Goal: Task Accomplishment & Management: Use online tool/utility

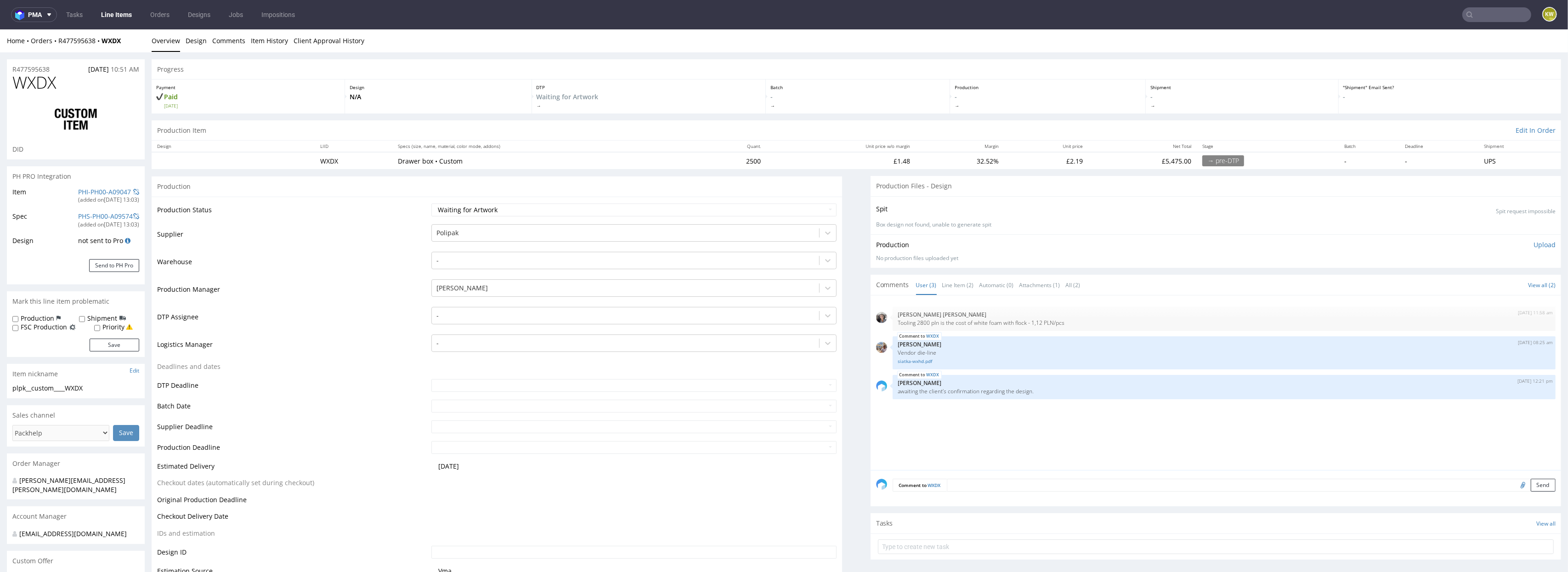
scroll to position [2, 0]
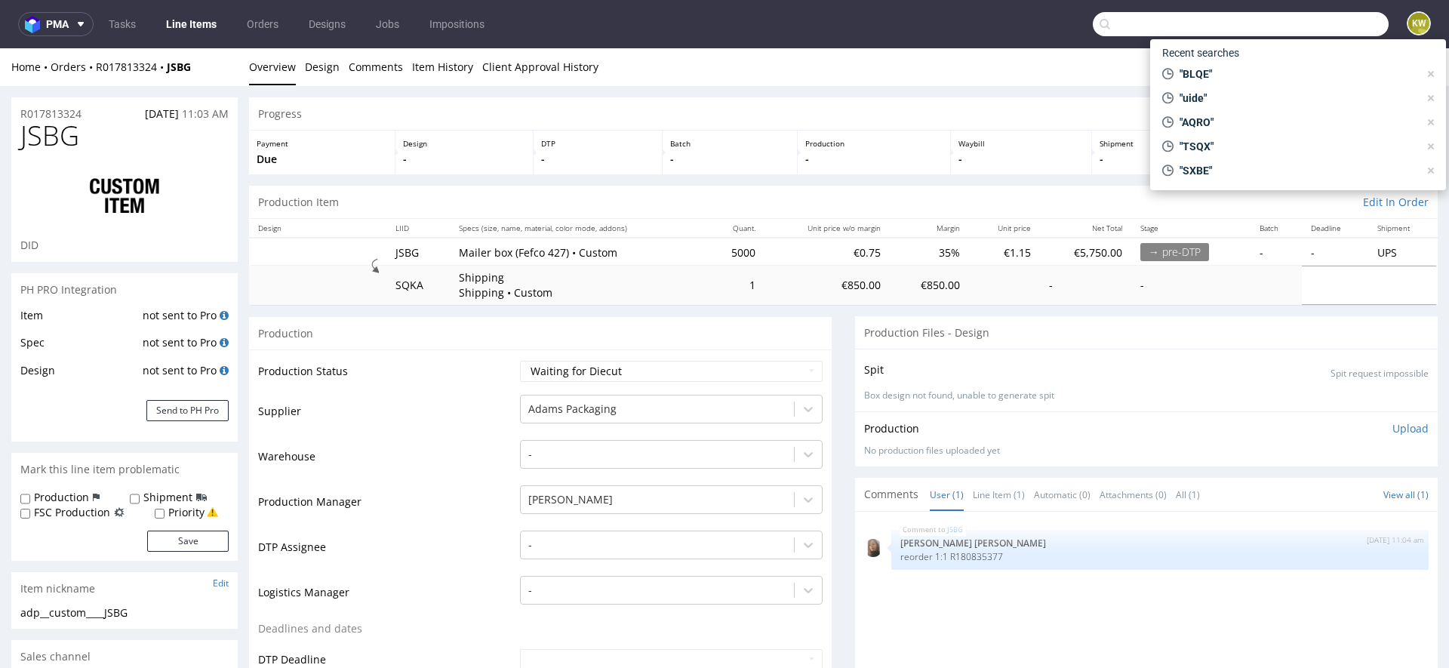
click at [1321, 26] on input "text" at bounding box center [1241, 24] width 296 height 24
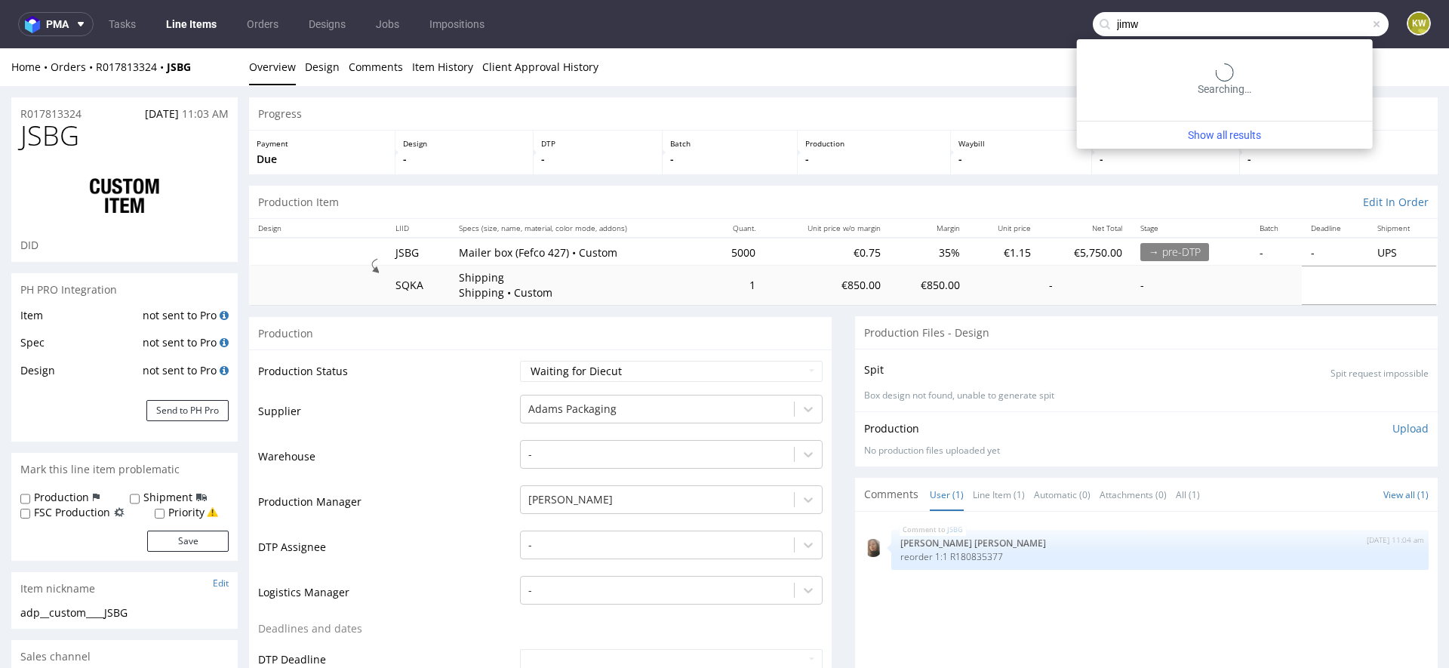
type input "jimw"
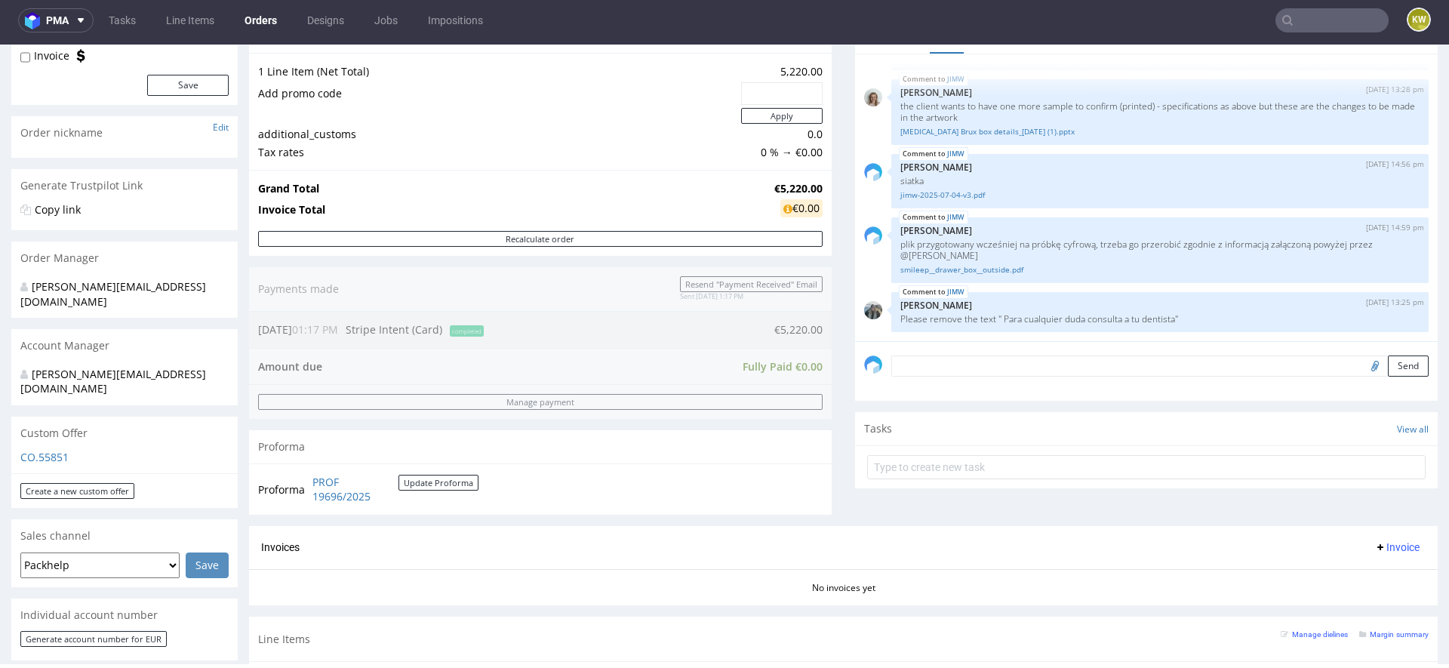
scroll to position [124, 0]
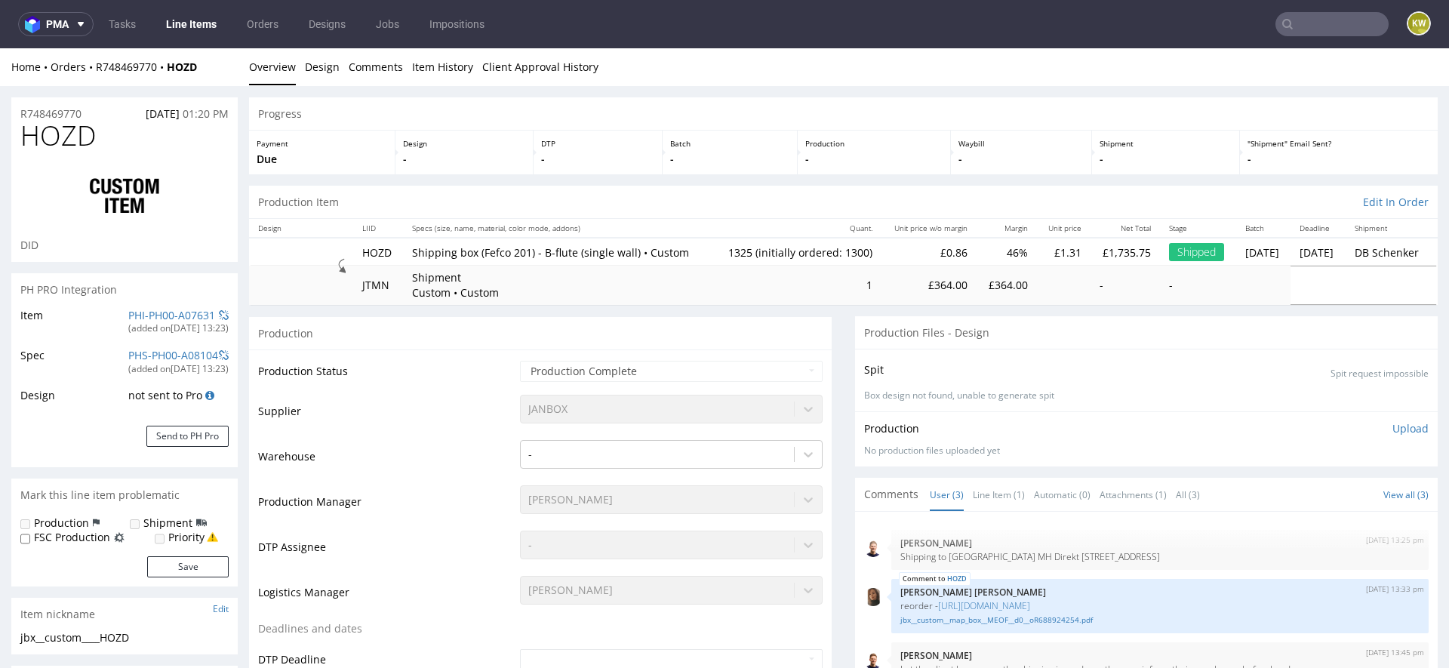
select select "in_progress"
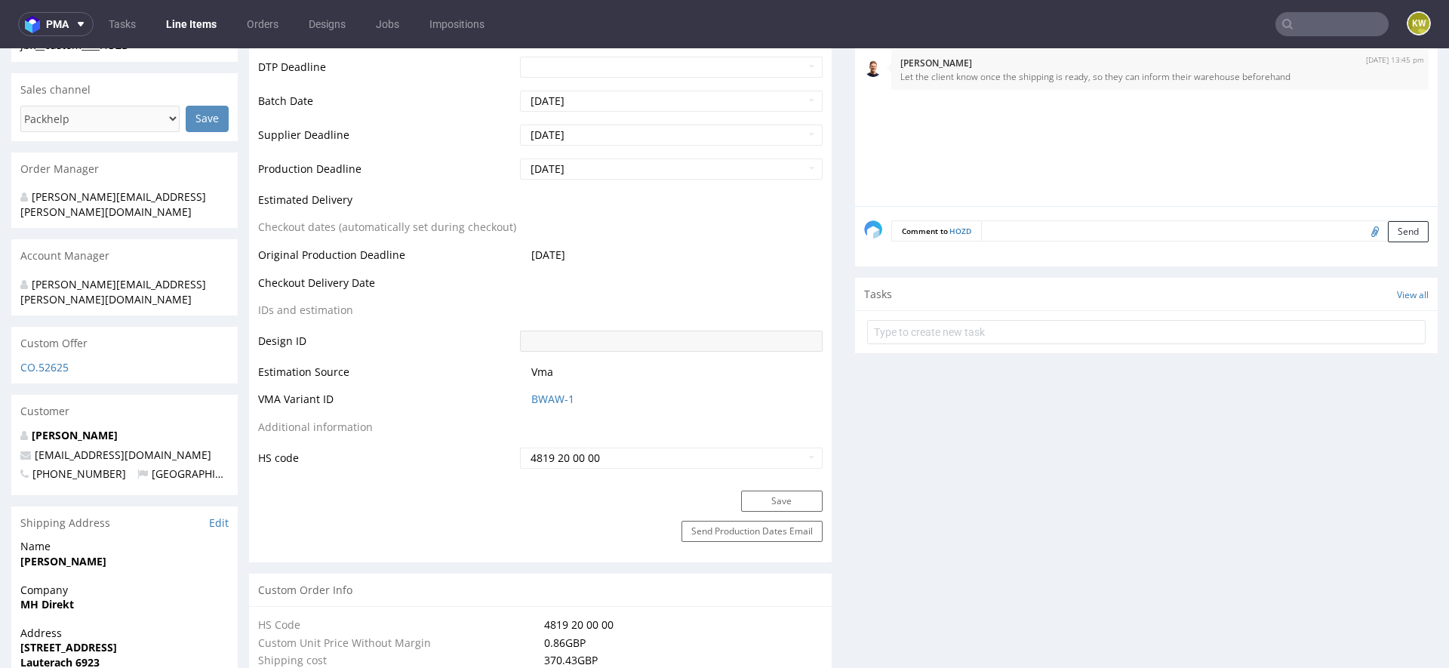
scroll to position [571, 0]
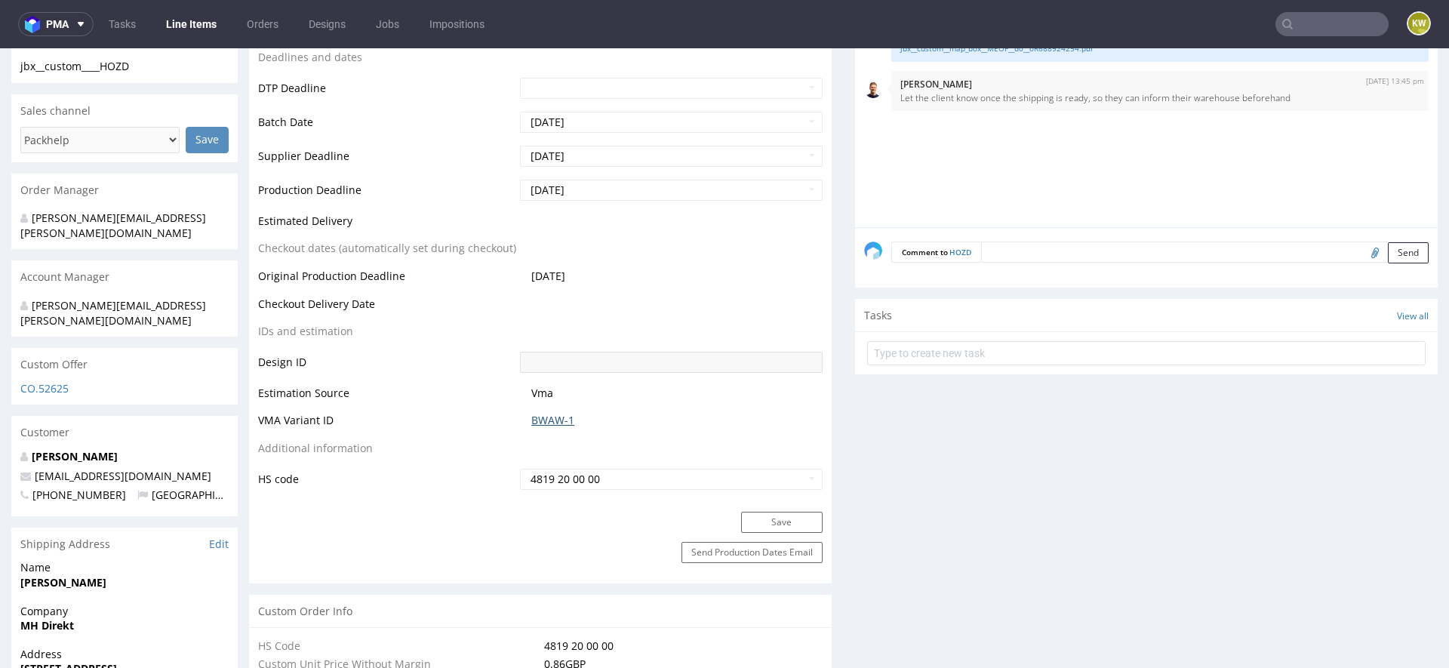
click at [543, 428] on link "BWAW-1" at bounding box center [552, 420] width 43 height 15
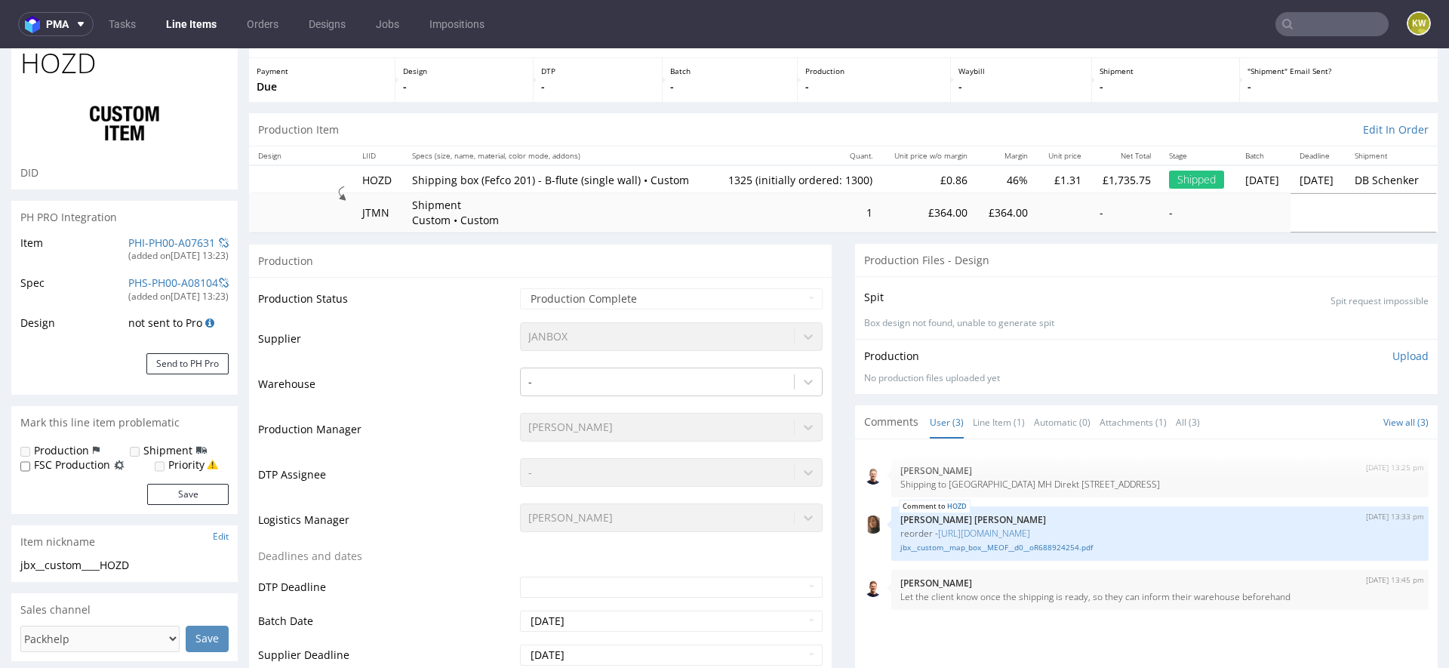
scroll to position [0, 0]
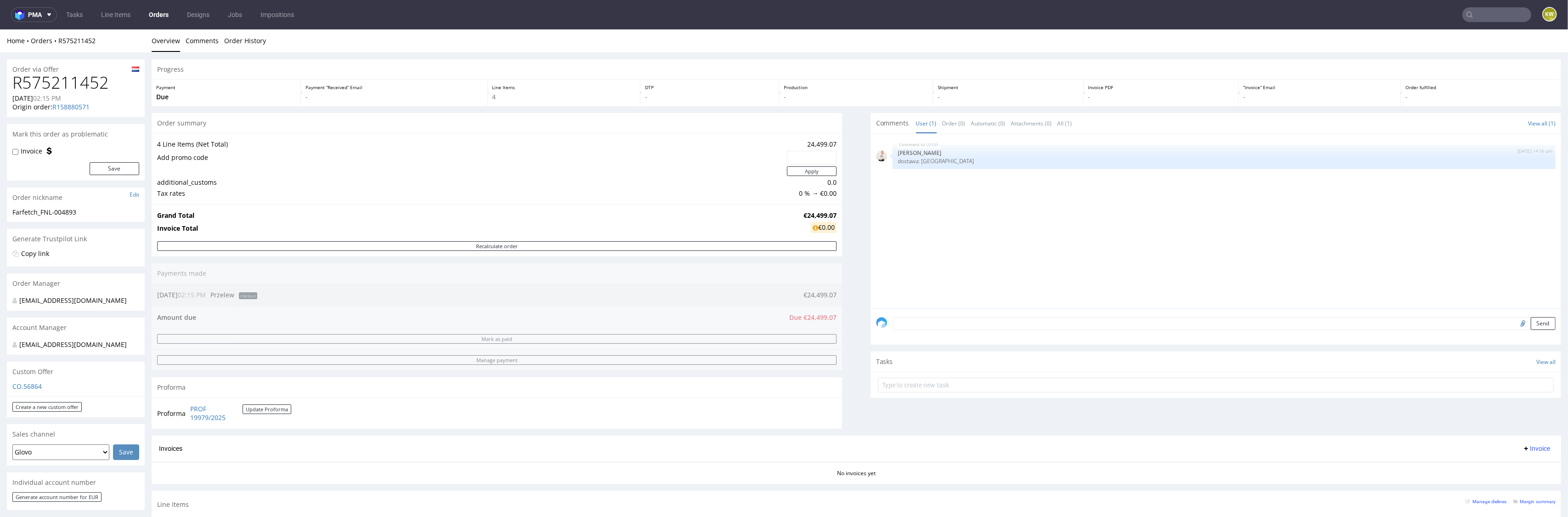
click at [954, 326] on form "Send" at bounding box center [1224, 324] width 663 height 13
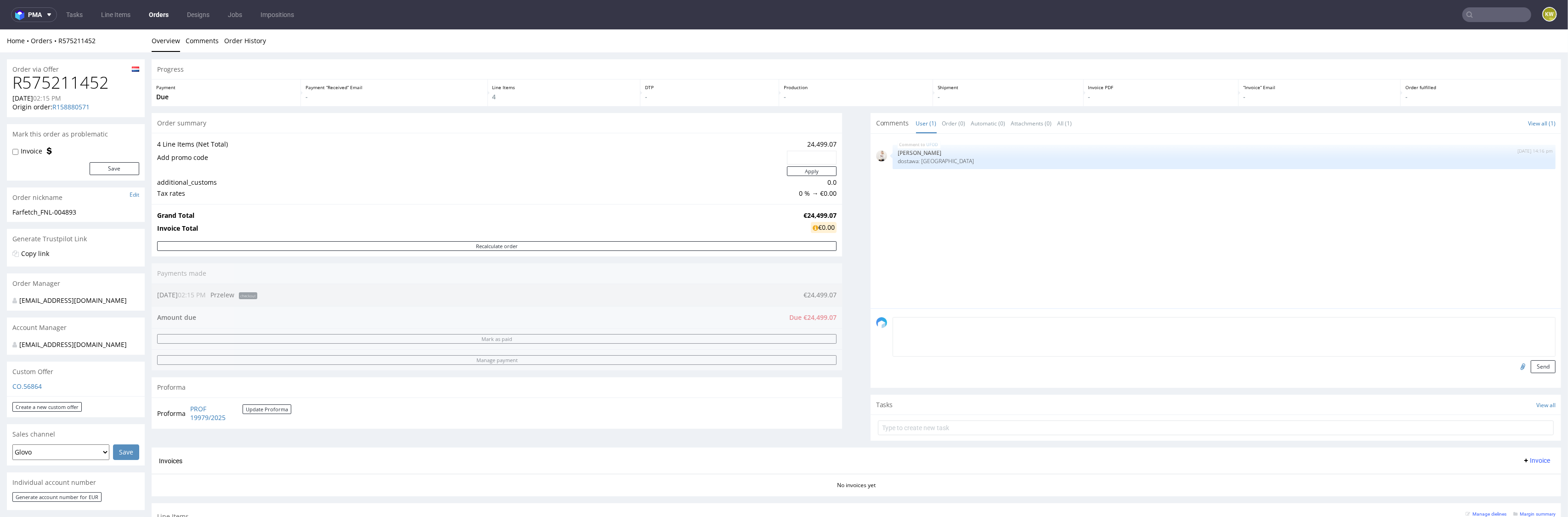
click at [954, 326] on form "Send" at bounding box center [1224, 345] width 663 height 56
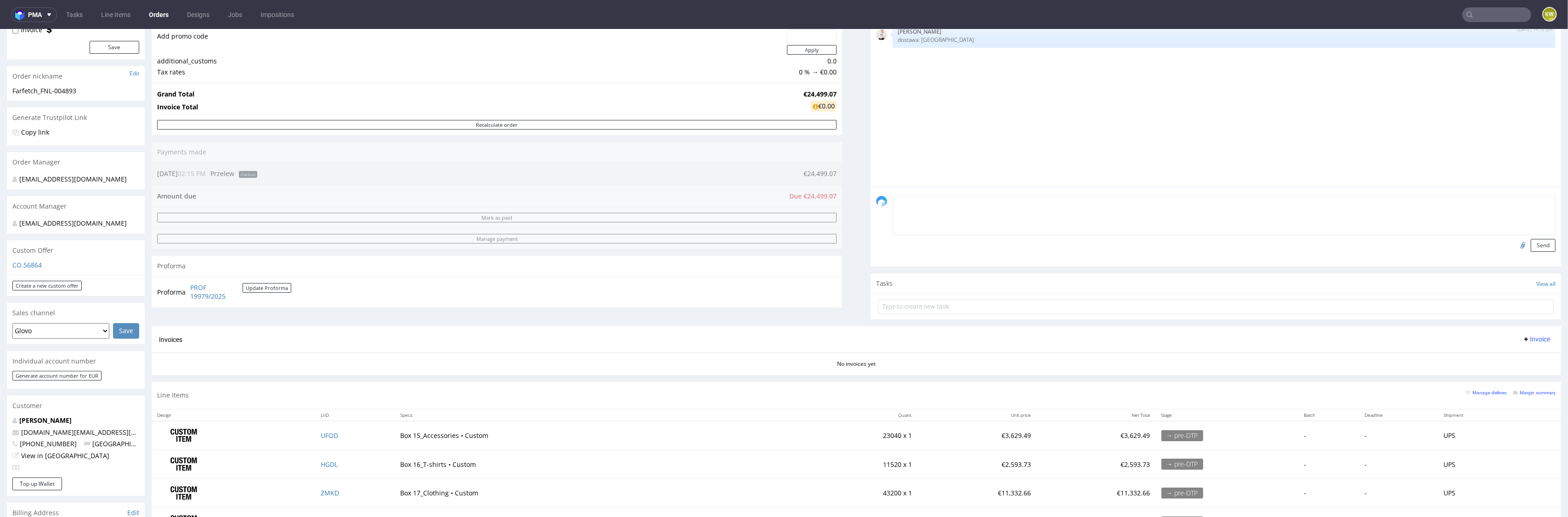
scroll to position [66, 0]
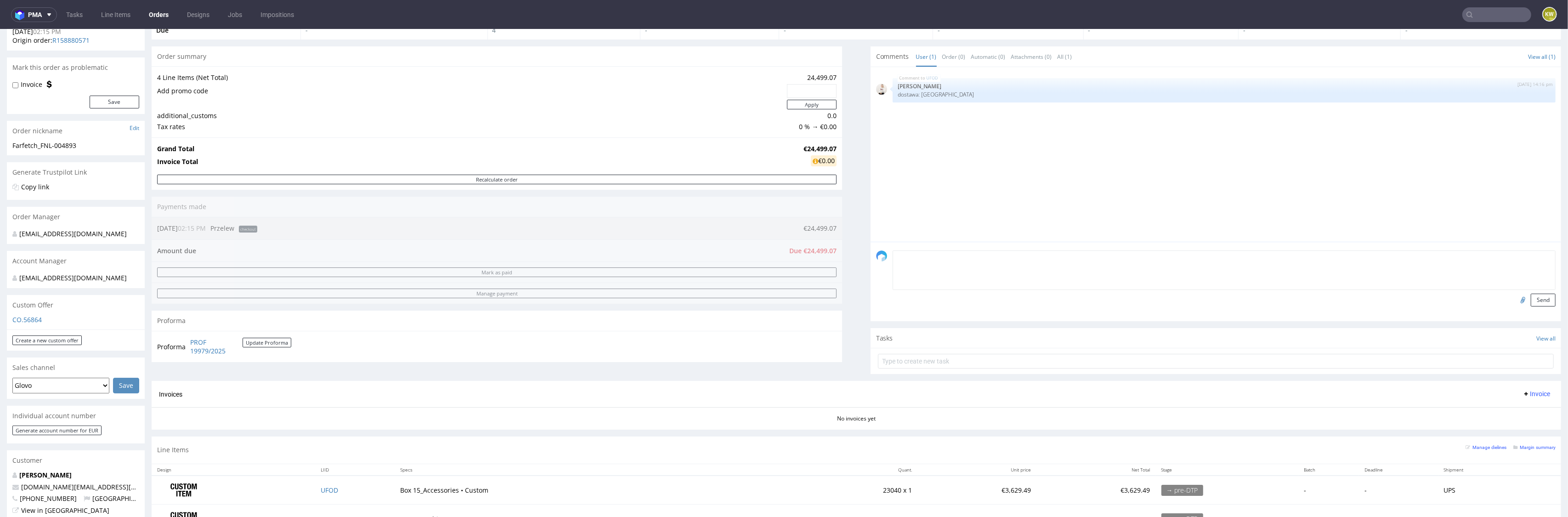
click at [925, 267] on textarea at bounding box center [1224, 270] width 663 height 40
paste textarea "FNL-004893"
type textarea "PO FNL-004893"
click at [1519, 301] on div at bounding box center [1523, 300] width 16 height 13
click at [1533, 301] on button "Send" at bounding box center [1543, 300] width 25 height 13
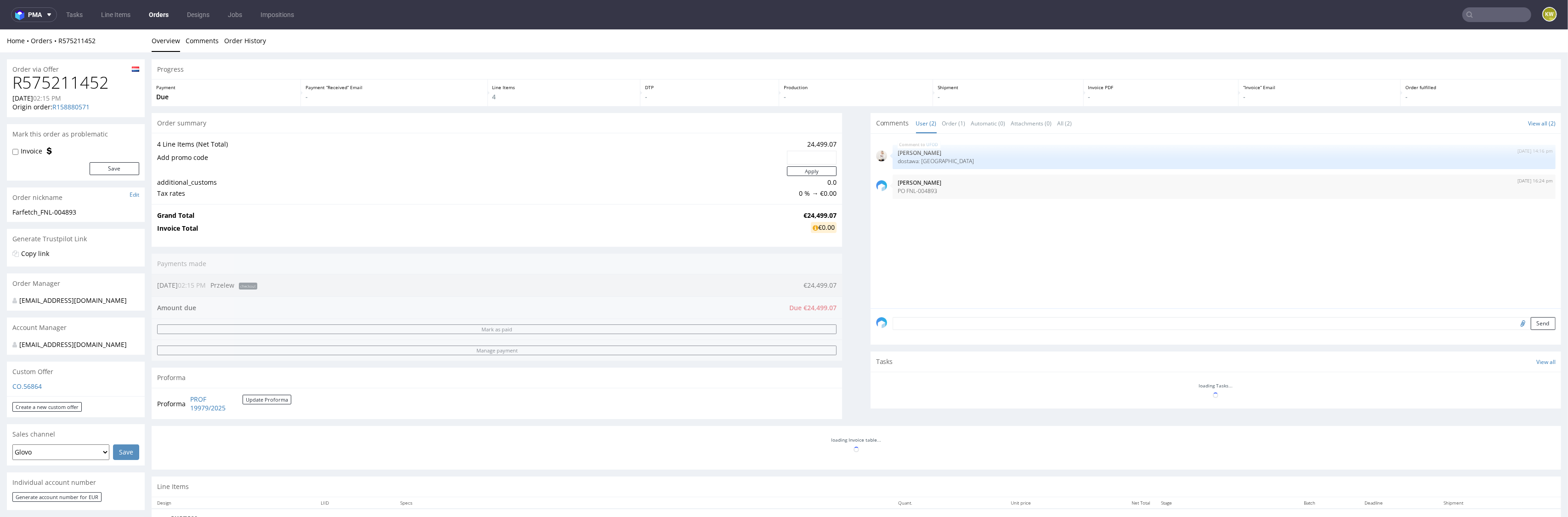
scroll to position [0, 0]
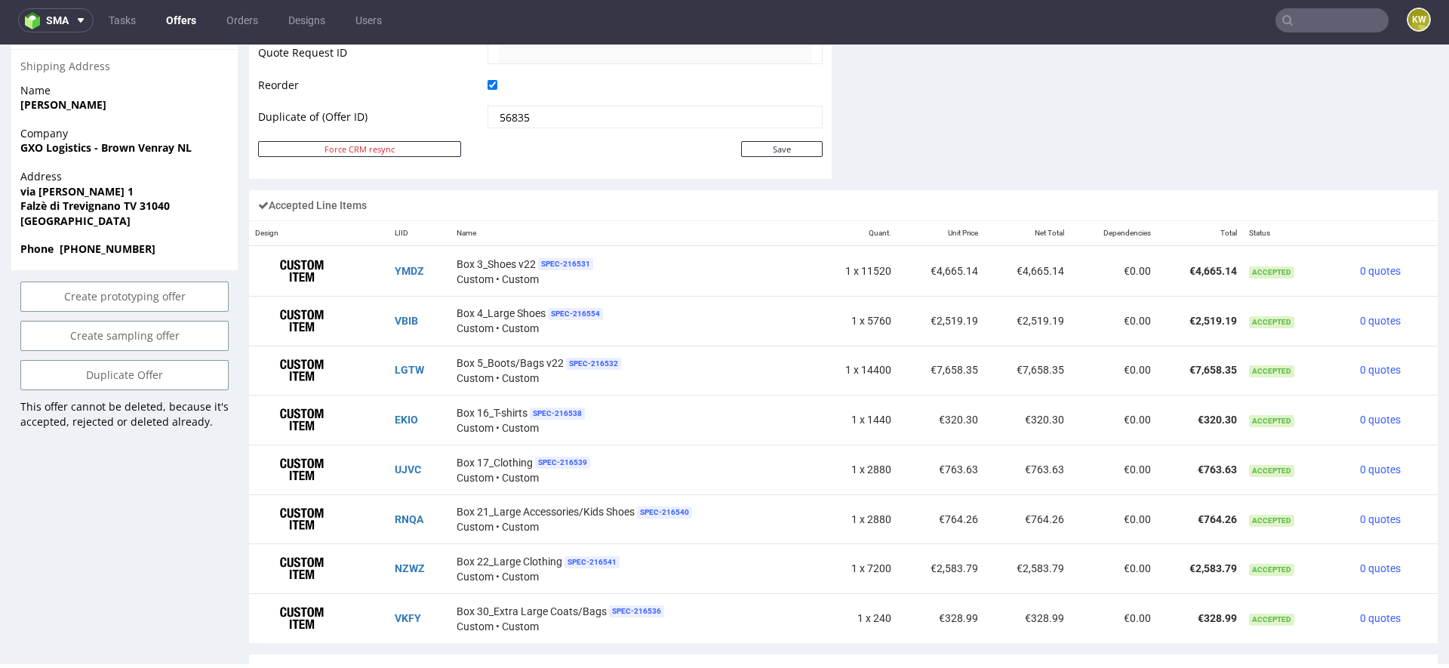
scroll to position [2175, 0]
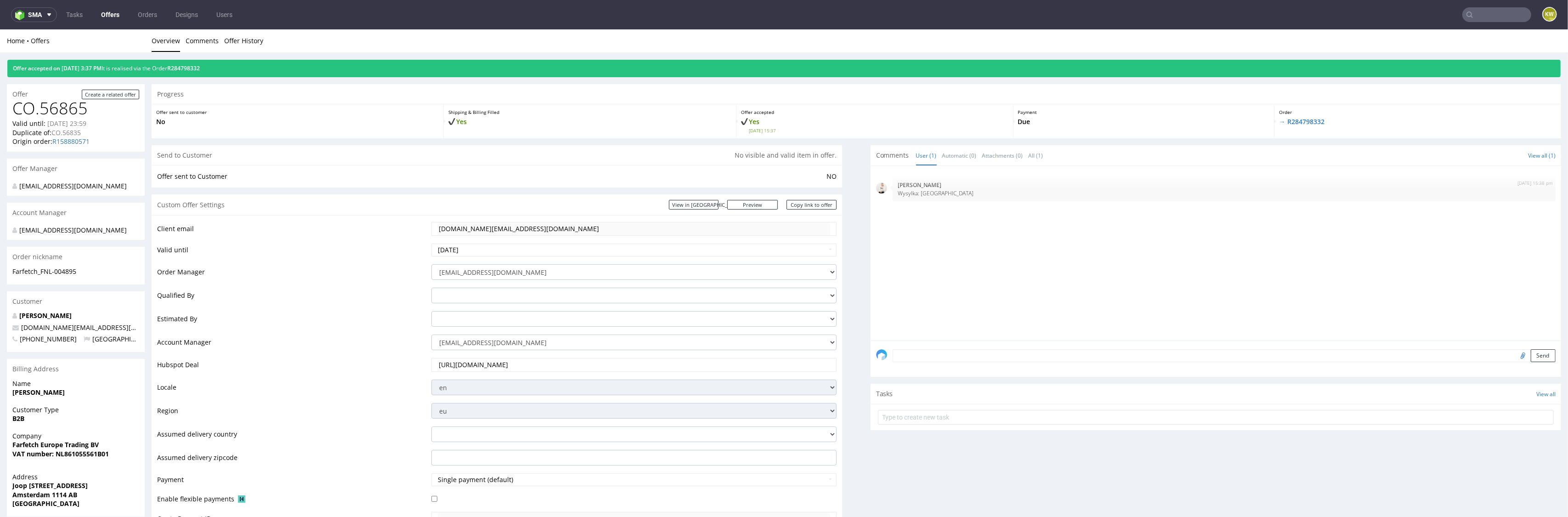
click at [913, 360] on textarea at bounding box center [1224, 356] width 663 height 13
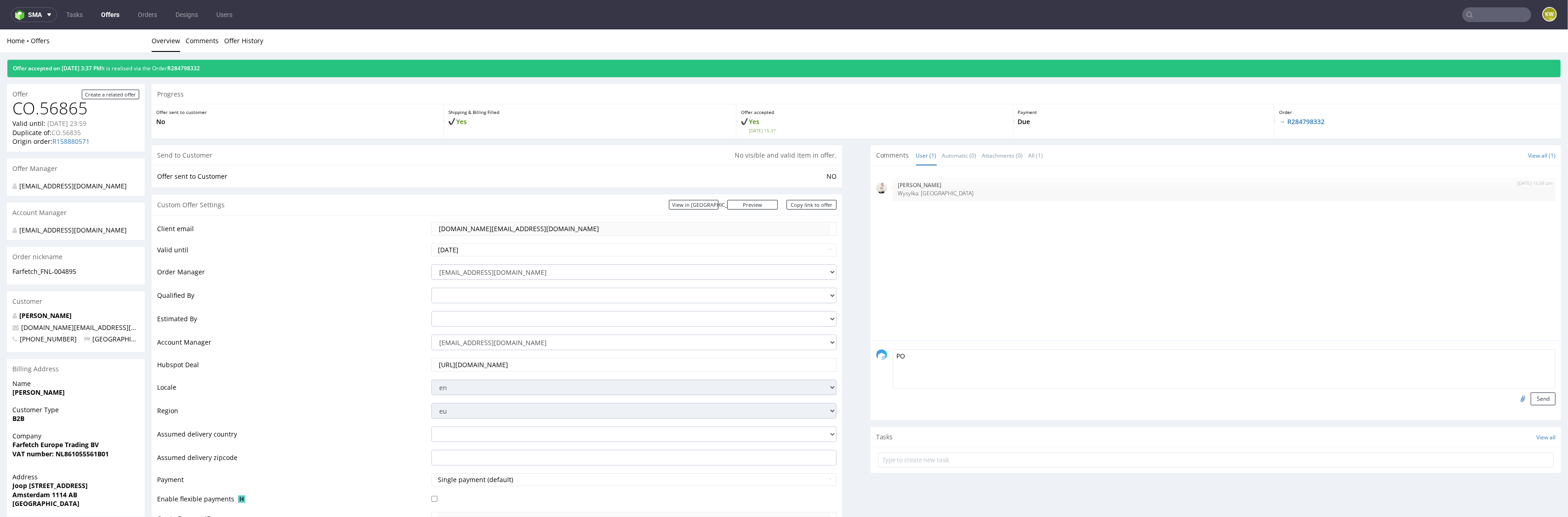
paste textarea "FNL-004895"
type textarea "PO FNL-004895"
click at [1537, 404] on button "Send" at bounding box center [1543, 399] width 25 height 13
